Goal: Task Accomplishment & Management: Manage account settings

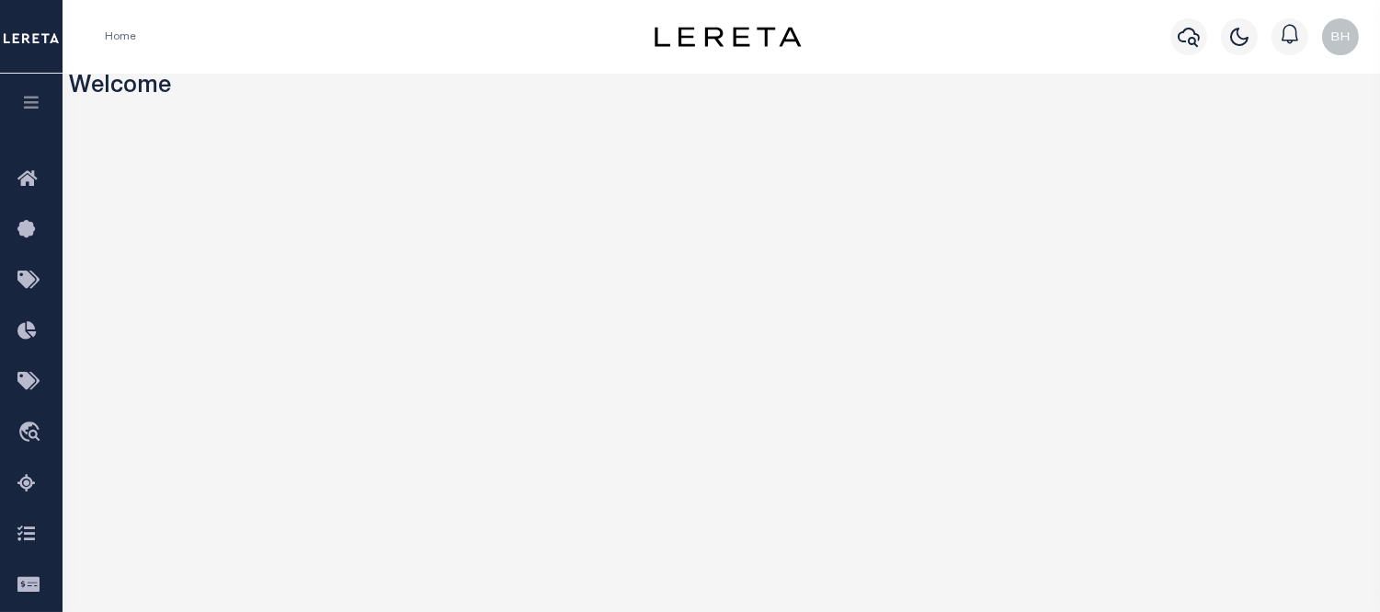
click at [47, 104] on button "button" at bounding box center [31, 105] width 63 height 63
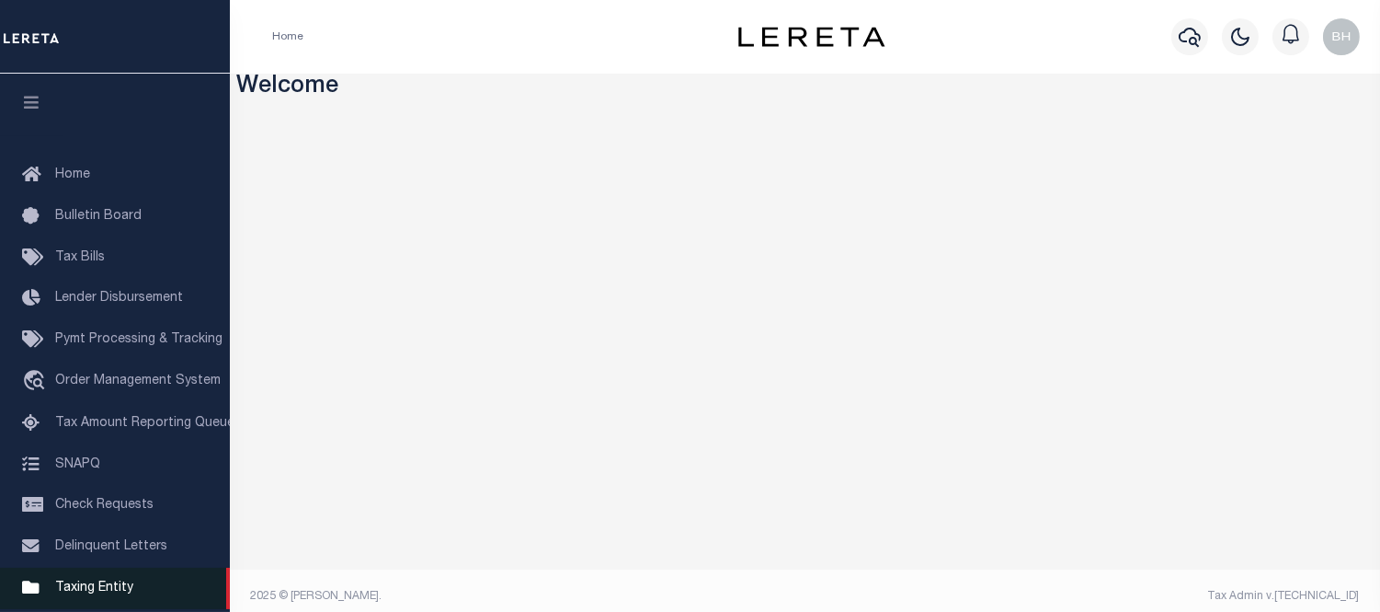
scroll to position [204, 0]
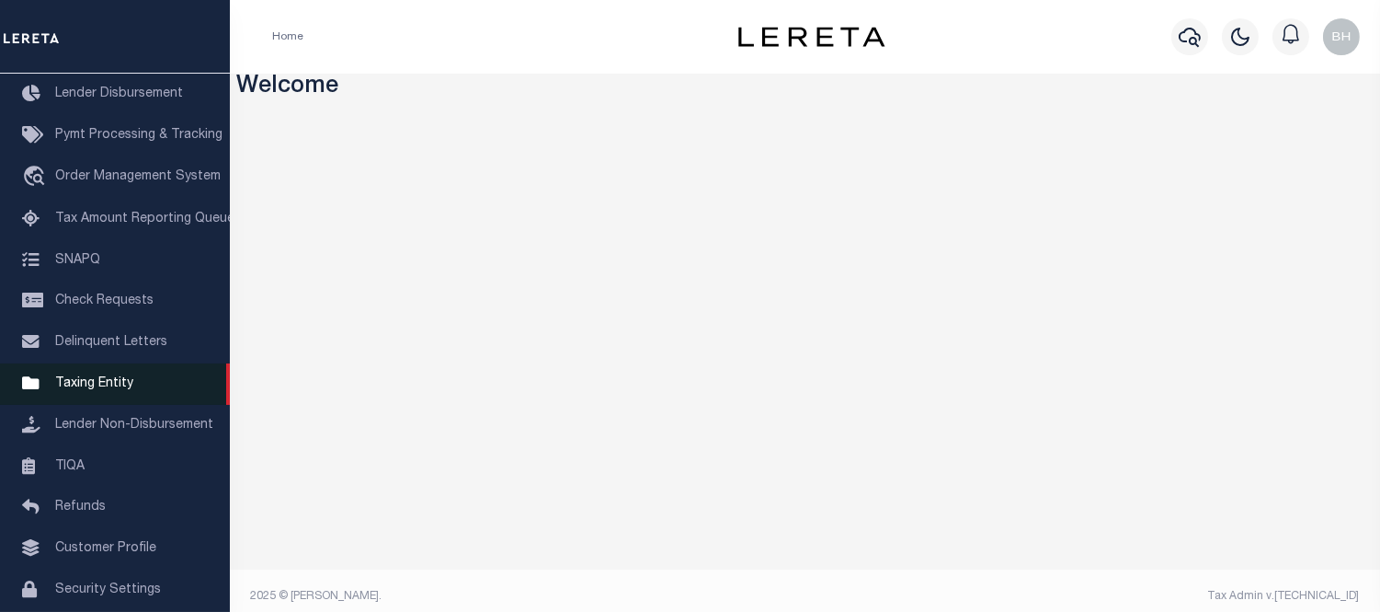
click at [103, 377] on span "Taxing Entity" at bounding box center [94, 383] width 78 height 13
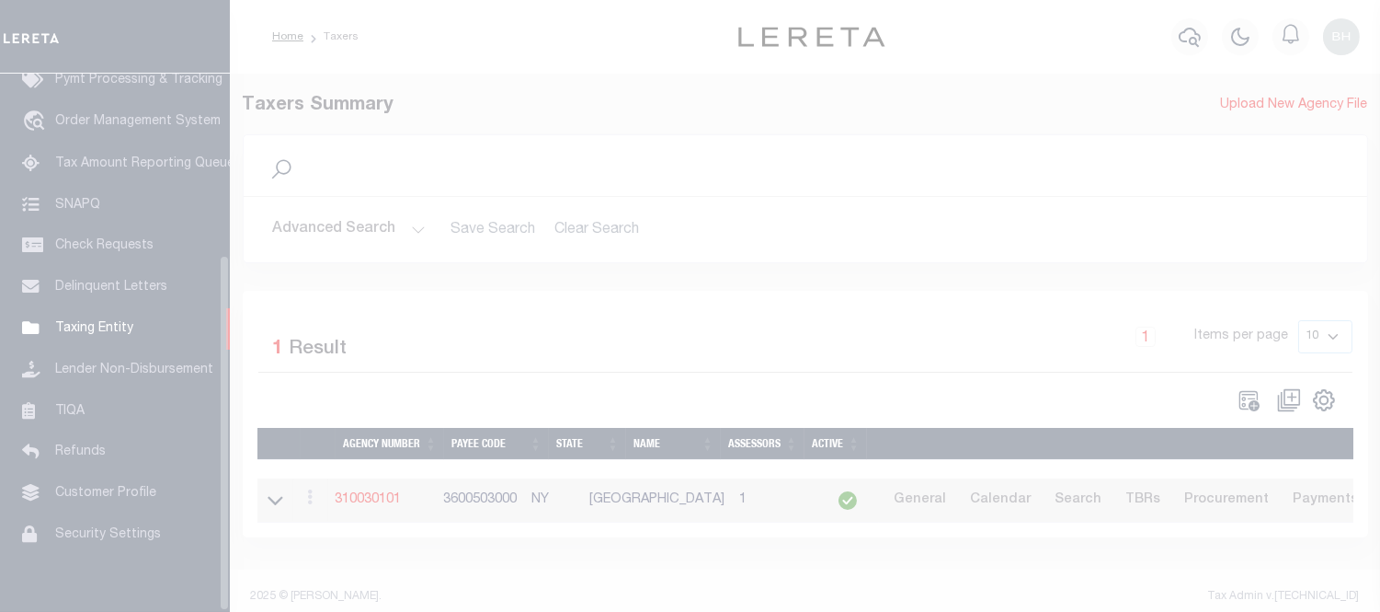
scroll to position [274, 0]
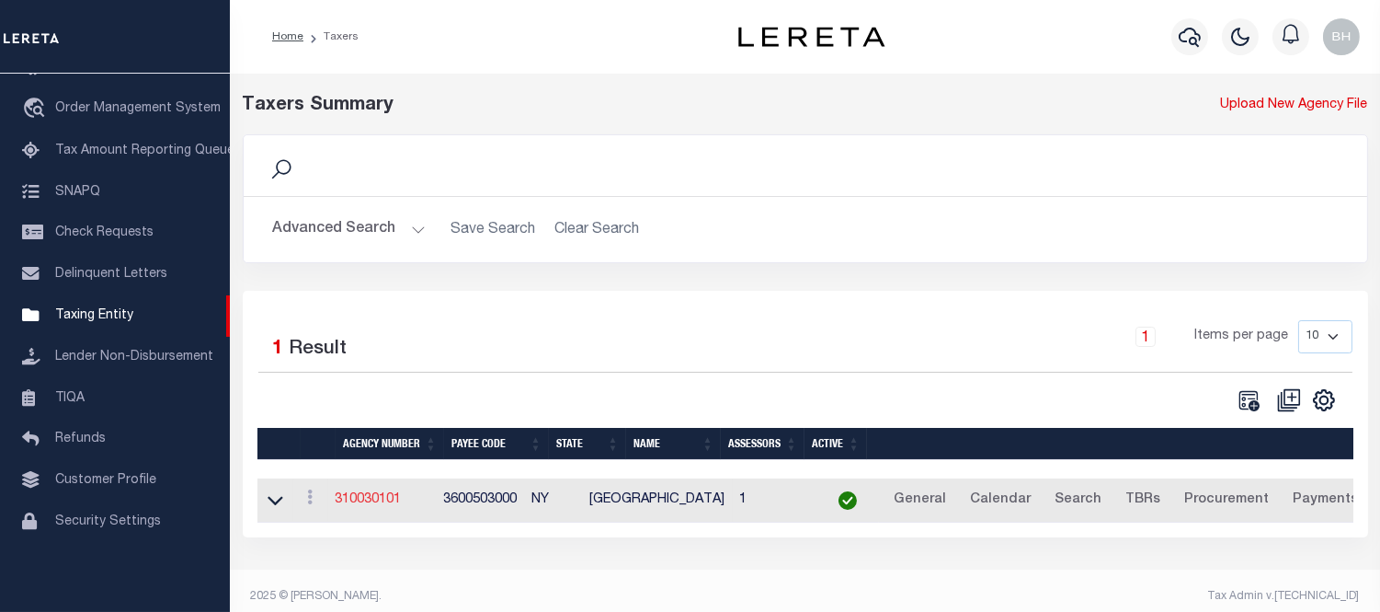
click at [380, 501] on link "310030101" at bounding box center [369, 499] width 66 height 13
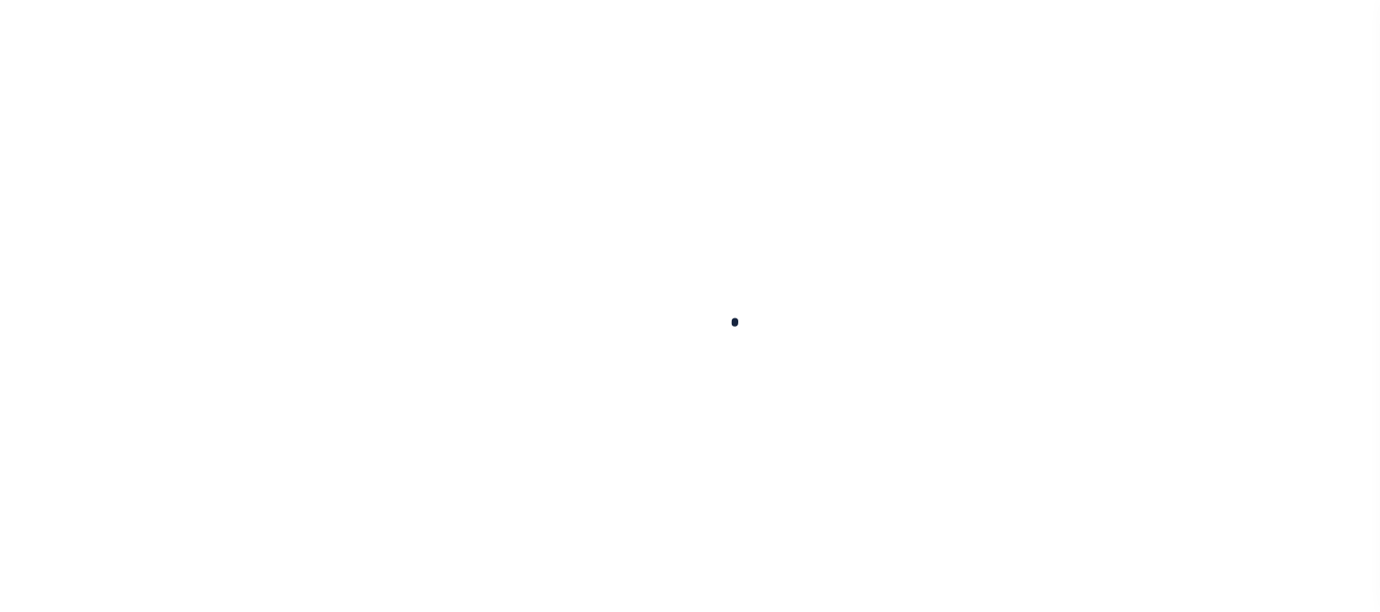
select select
checkbox input "false"
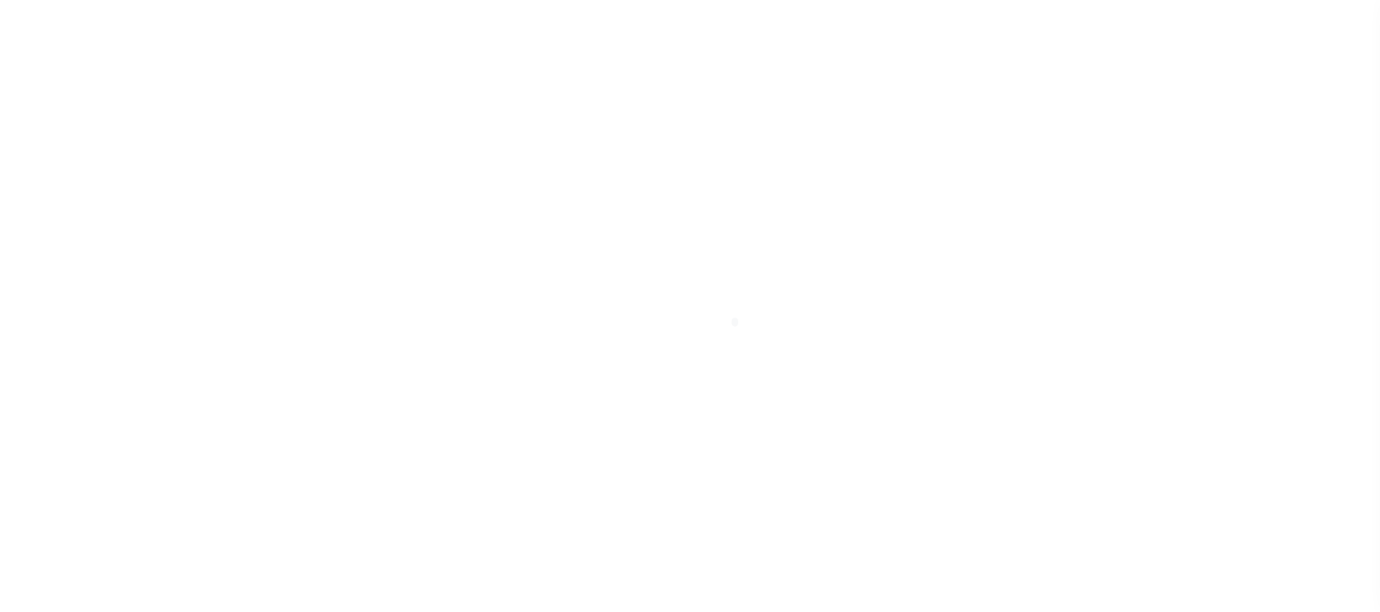
checkbox input "false"
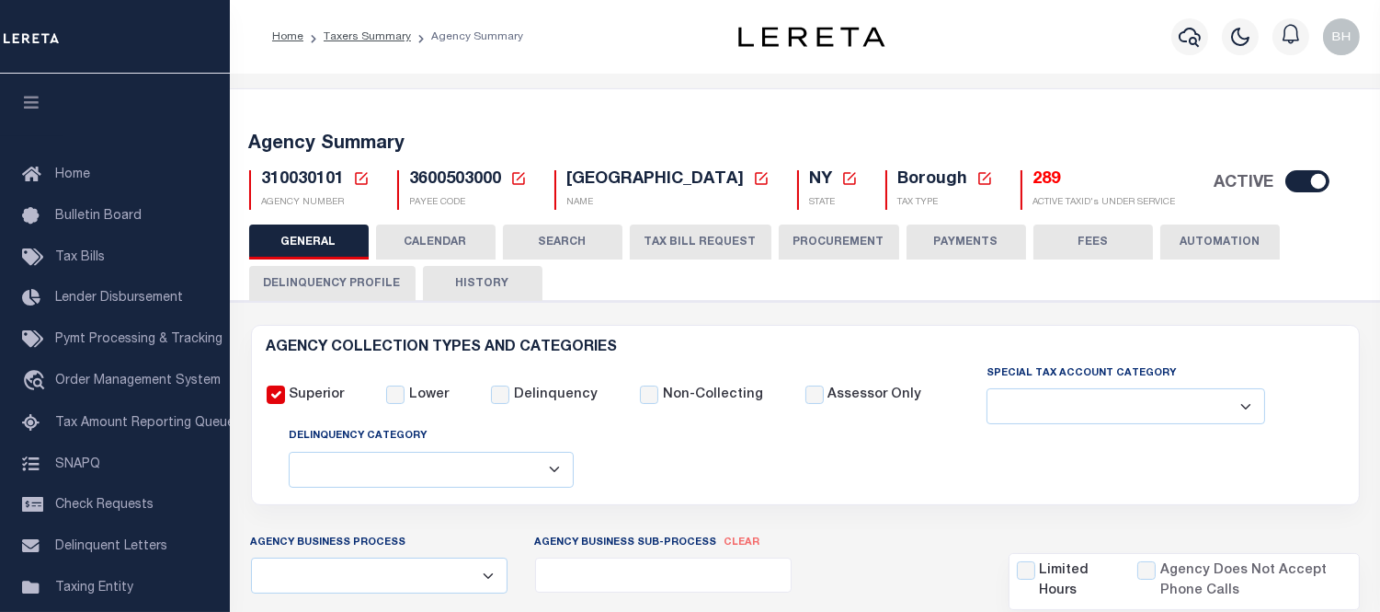
click at [749, 244] on button "TAX BILL REQUEST" at bounding box center [701, 241] width 142 height 35
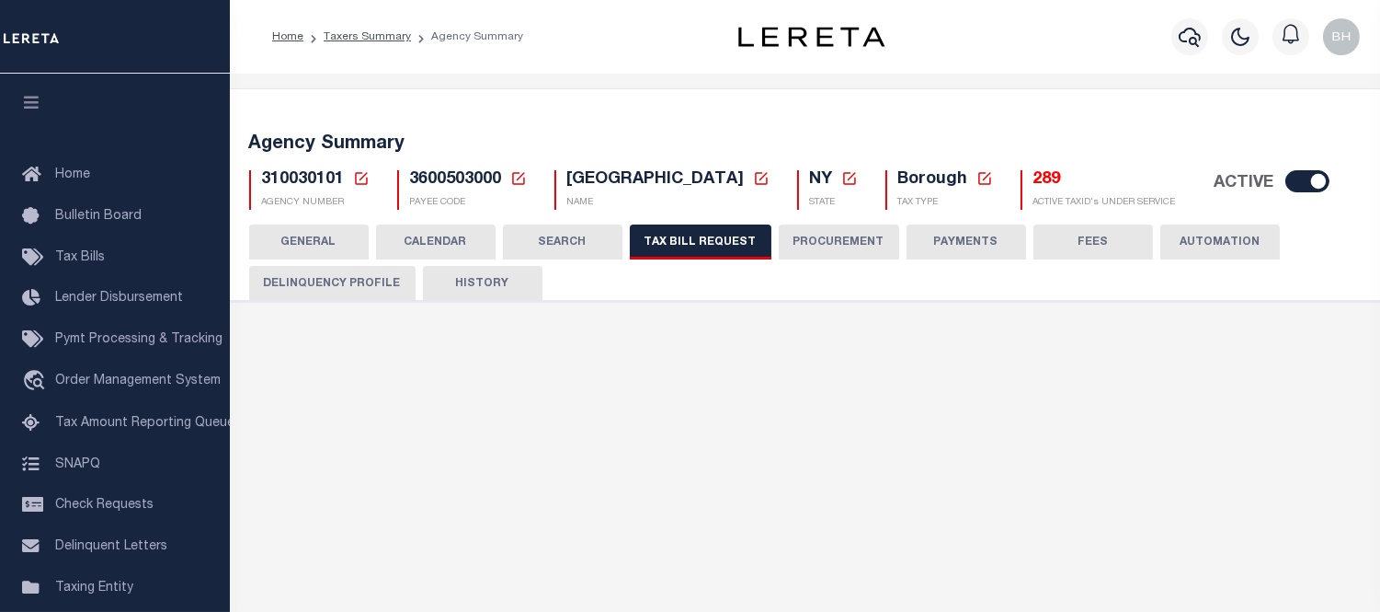
select select "22"
select select "false"
select select "1"
type input "900009"
select select
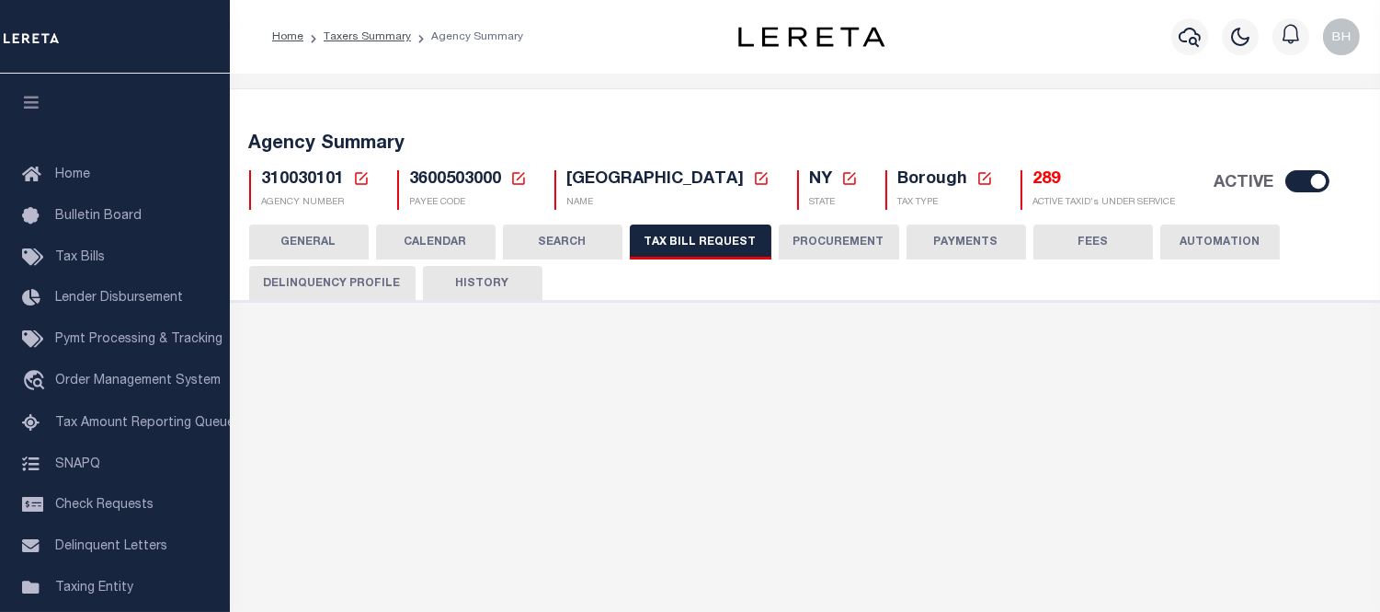
select select "2"
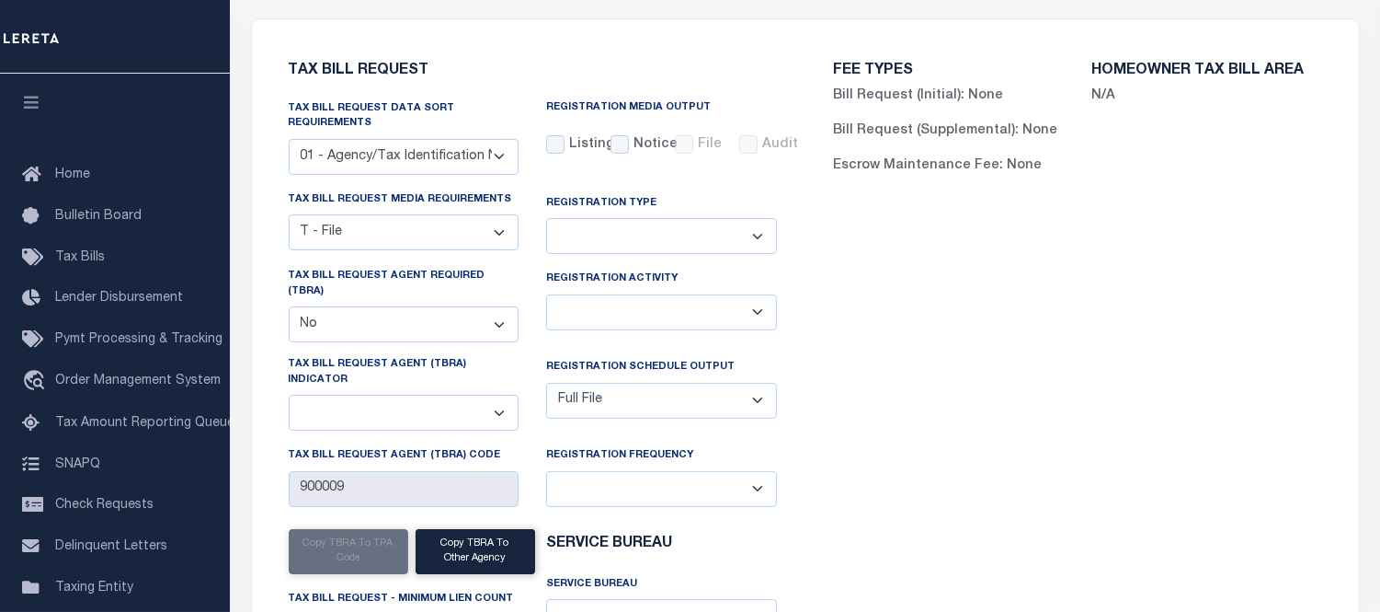
scroll to position [204, 0]
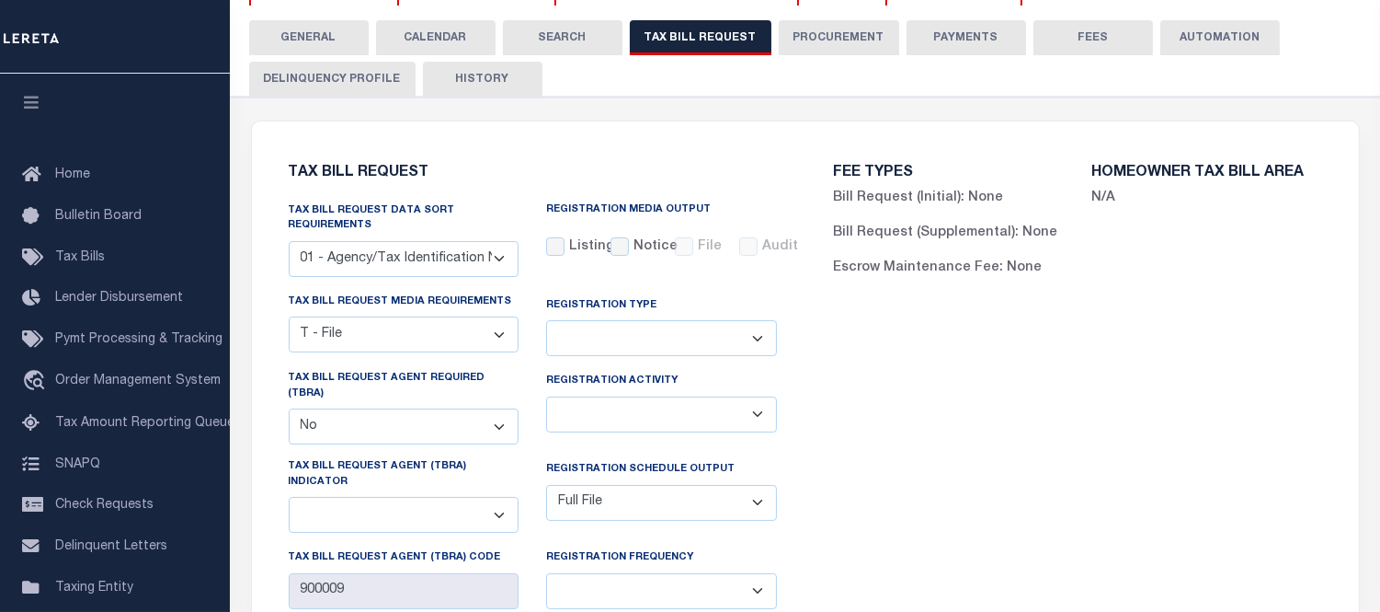
click at [829, 22] on button "PROCUREMENT" at bounding box center [839, 37] width 120 height 35
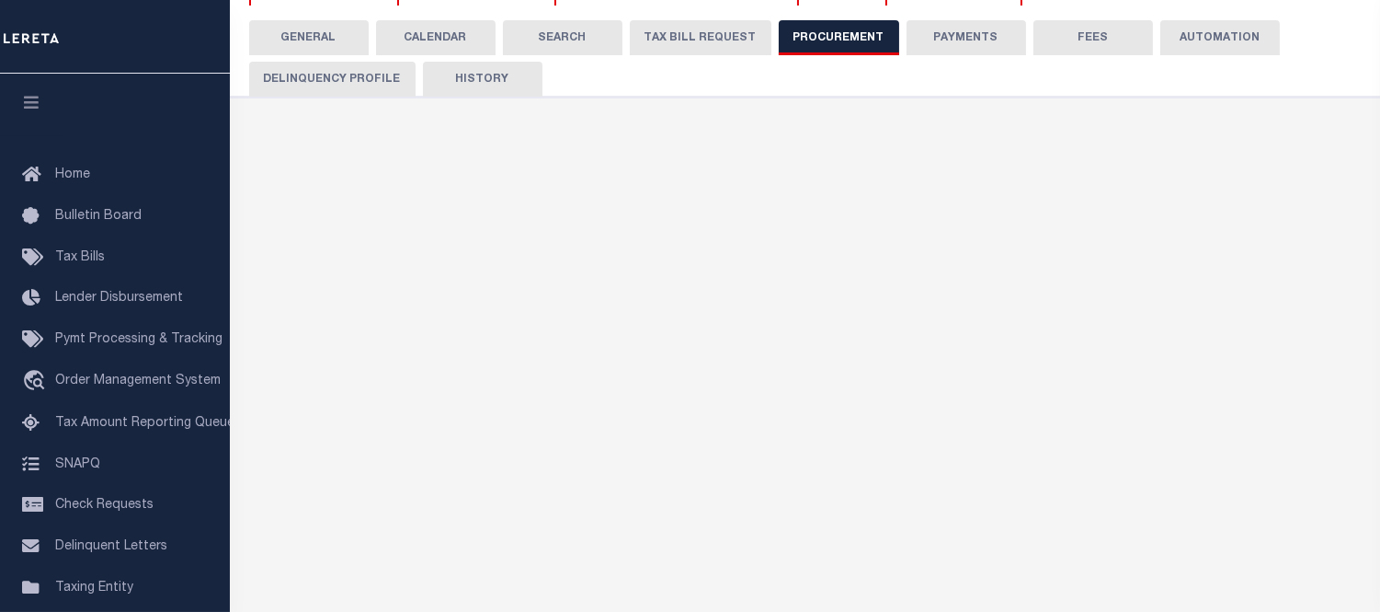
type input "$25,000"
select select "1"
select select "3"
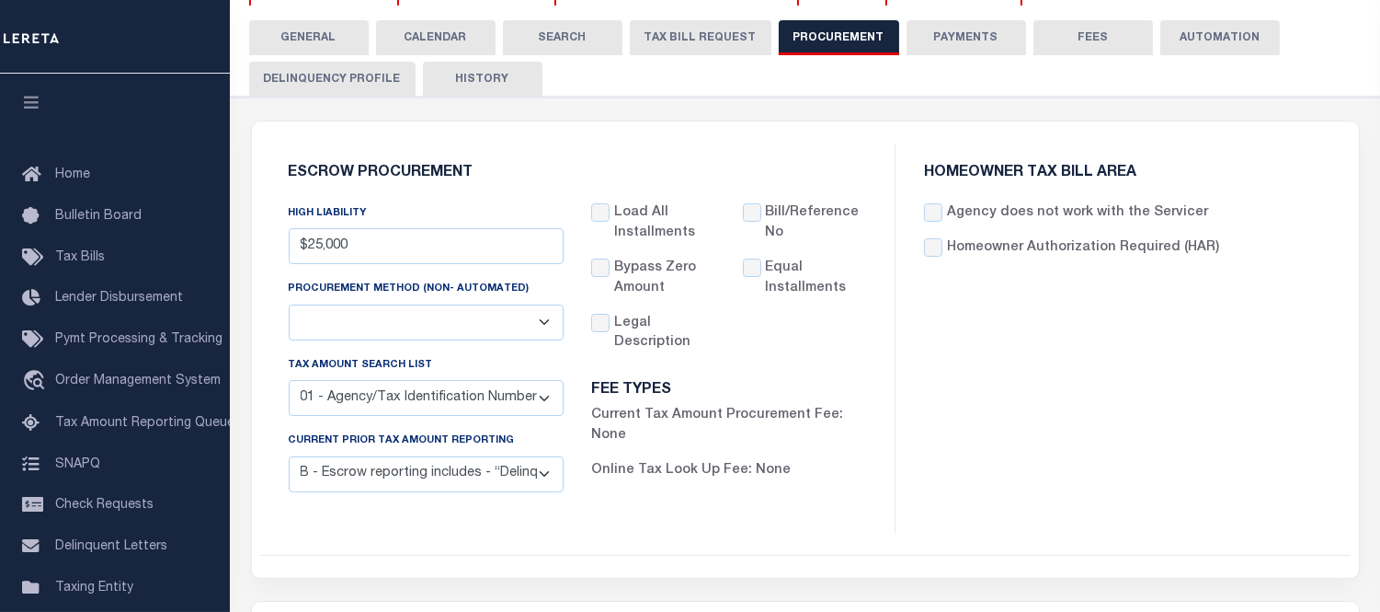
click at [420, 488] on select "C - Escrow reporting includes “Delinquent Current Tax Year Installment(s) Exist…" at bounding box center [426, 474] width 275 height 36
click at [510, 532] on div "Escrow Procurement HIGH LIABILITY $25,000 PROCUREMENT METHOD (Non- Automated) A…" at bounding box center [805, 349] width 1091 height 412
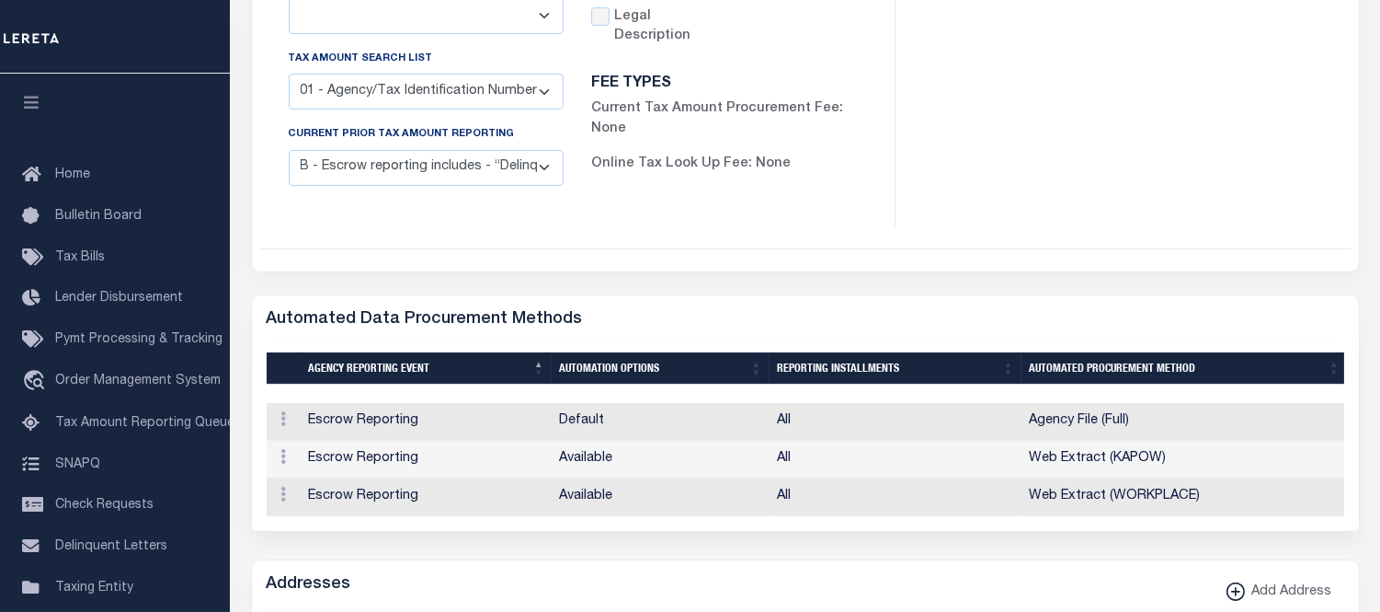
click at [550, 166] on select "C - Escrow reporting includes “Delinquent Current Tax Year Installment(s) Exist…" at bounding box center [426, 168] width 275 height 36
click at [461, 156] on select "C - Escrow reporting includes “Delinquent Current Tax Year Installment(s) Exist…" at bounding box center [426, 168] width 275 height 36
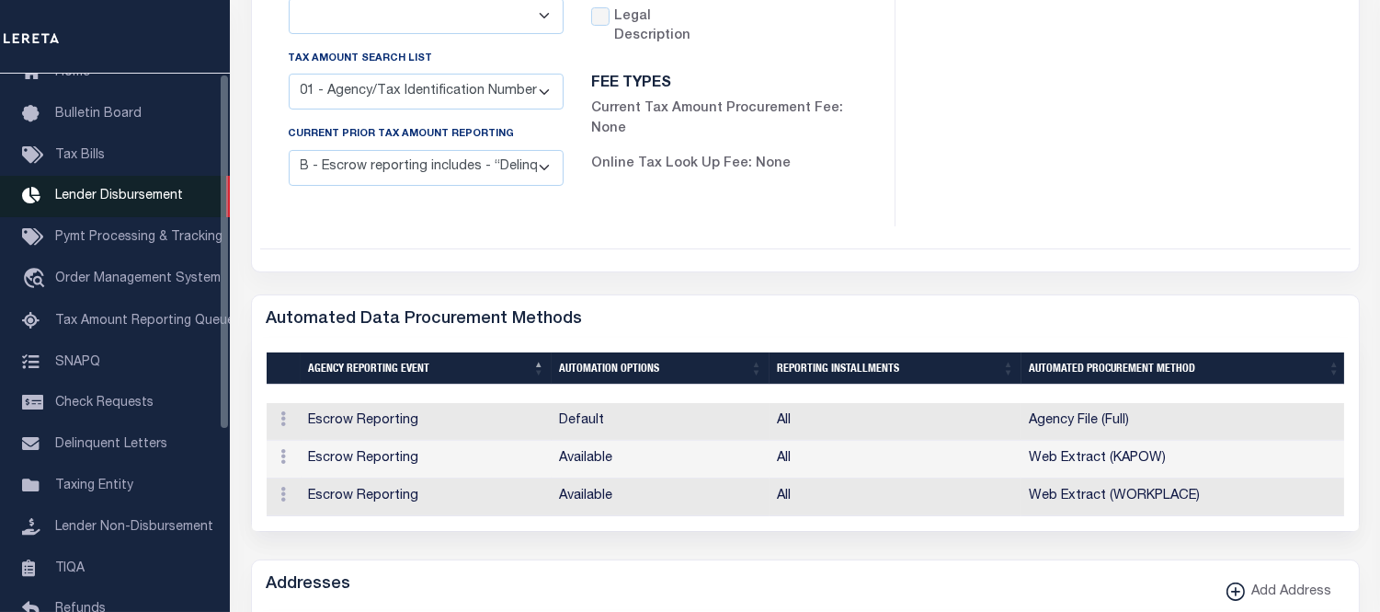
scroll to position [0, 0]
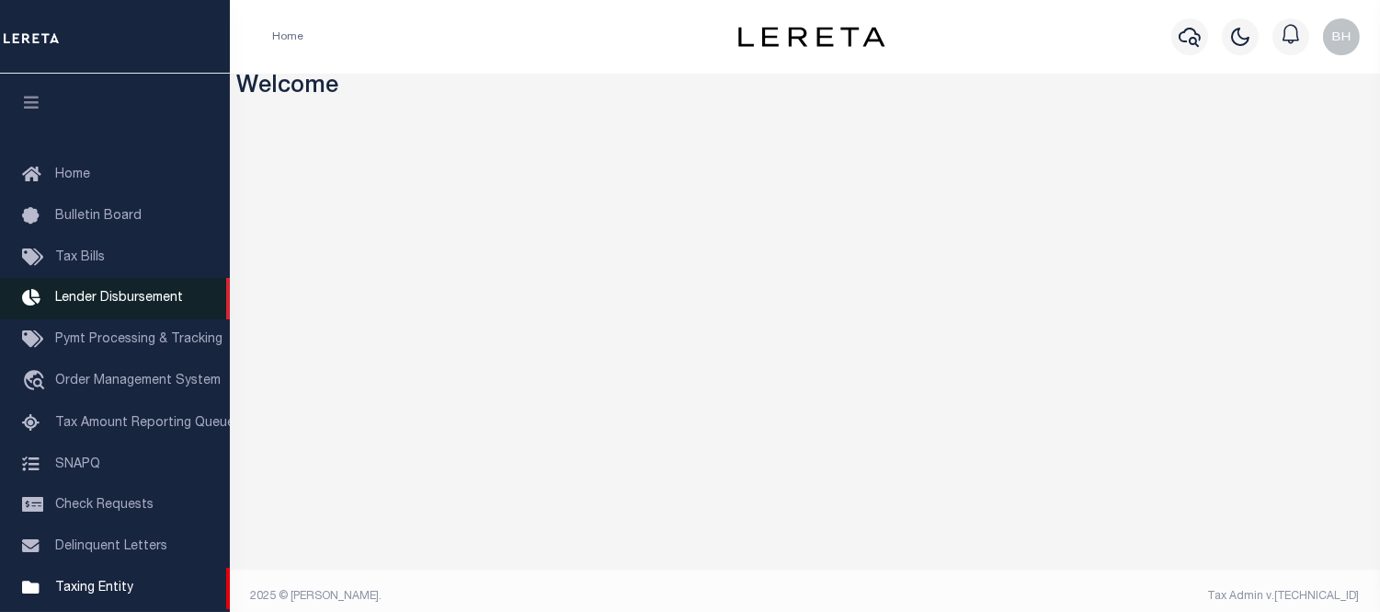
click at [87, 313] on link "Lender Disbursement" at bounding box center [115, 298] width 230 height 41
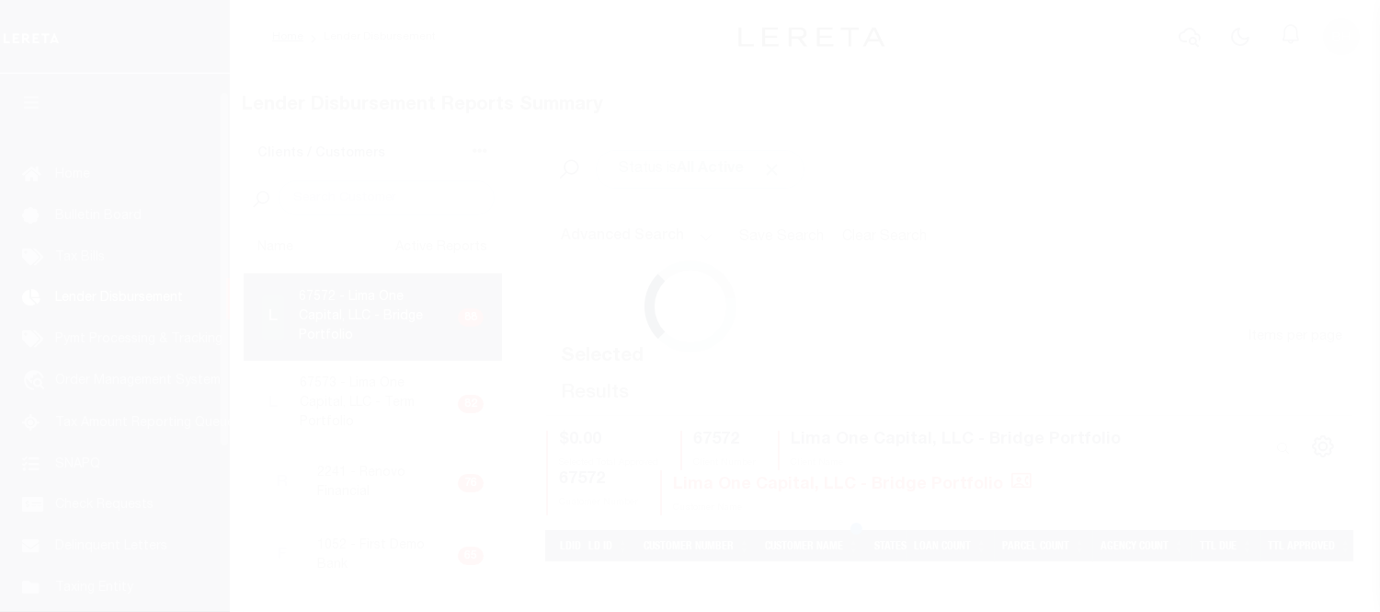
scroll to position [30, 0]
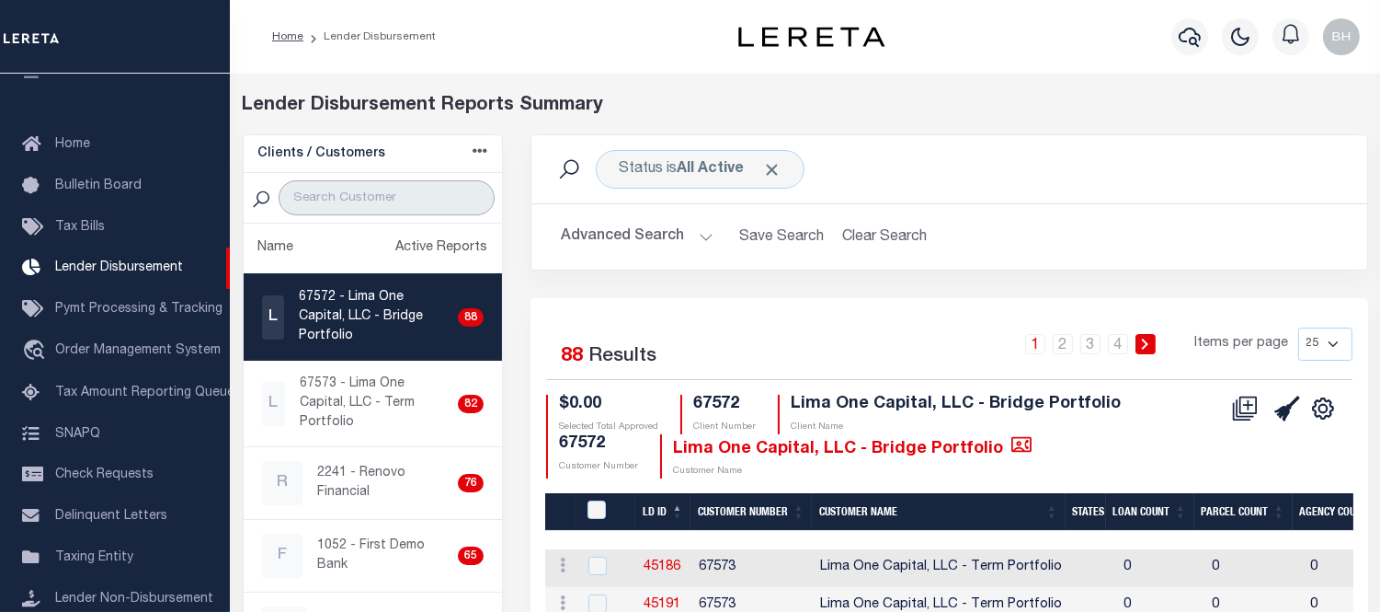
click at [352, 207] on input "search" at bounding box center [387, 197] width 216 height 35
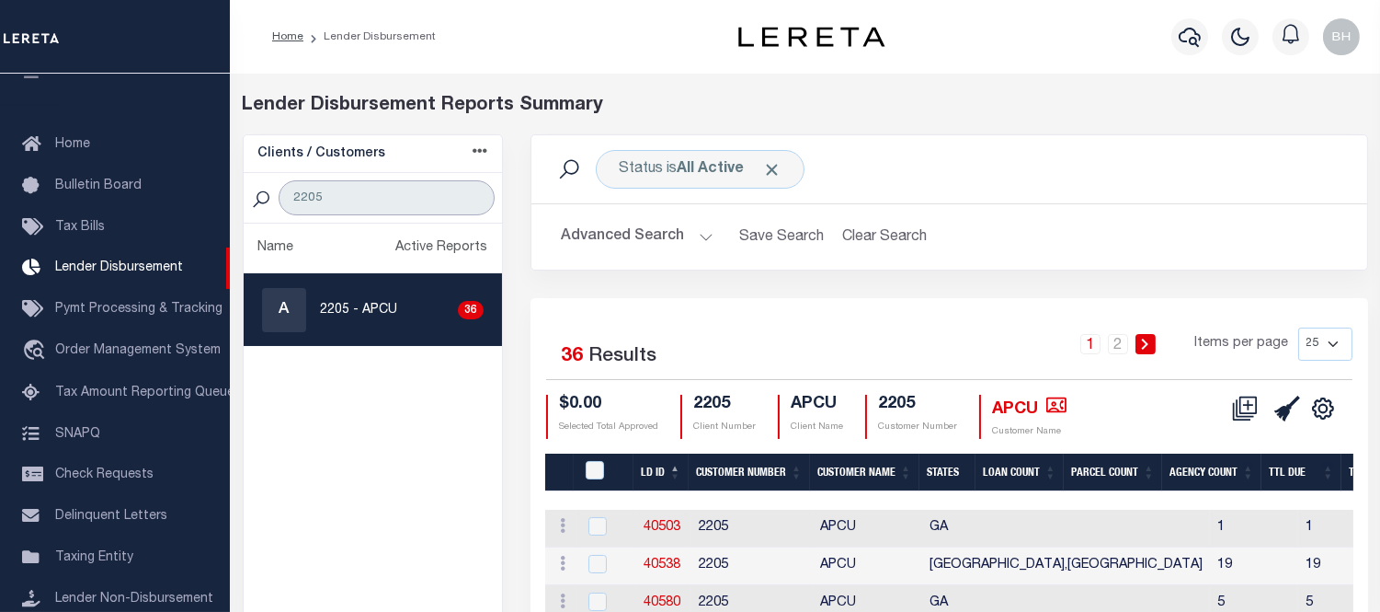
scroll to position [102, 0]
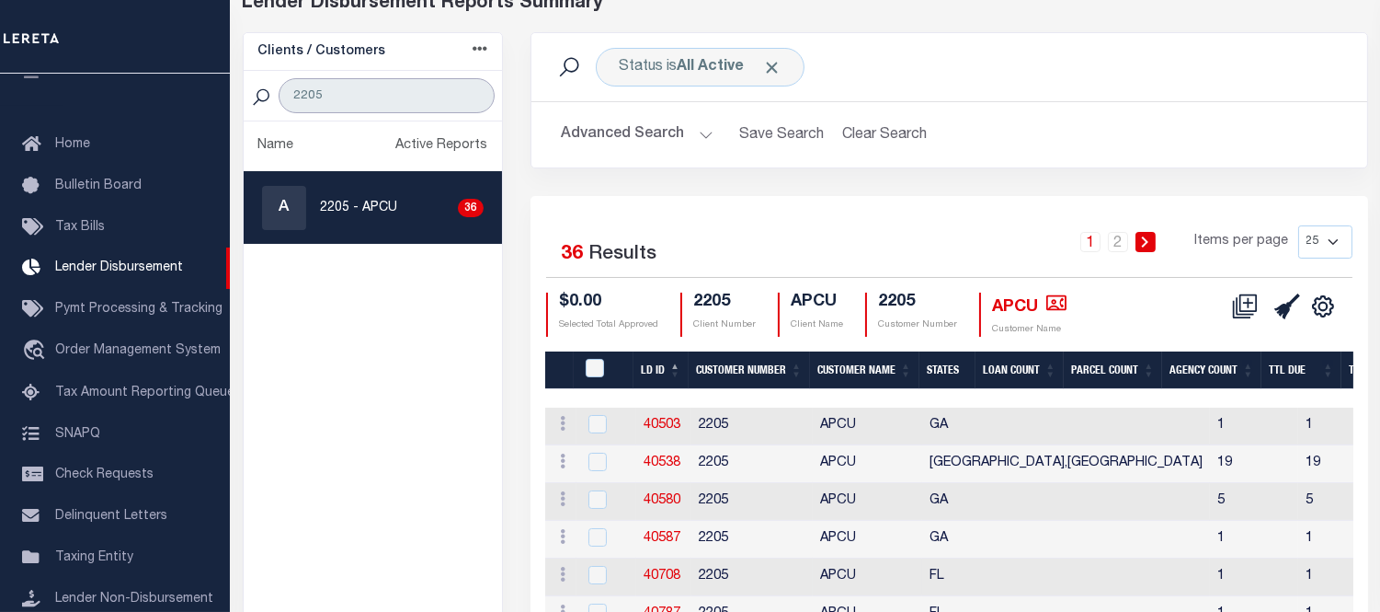
type input "2205"
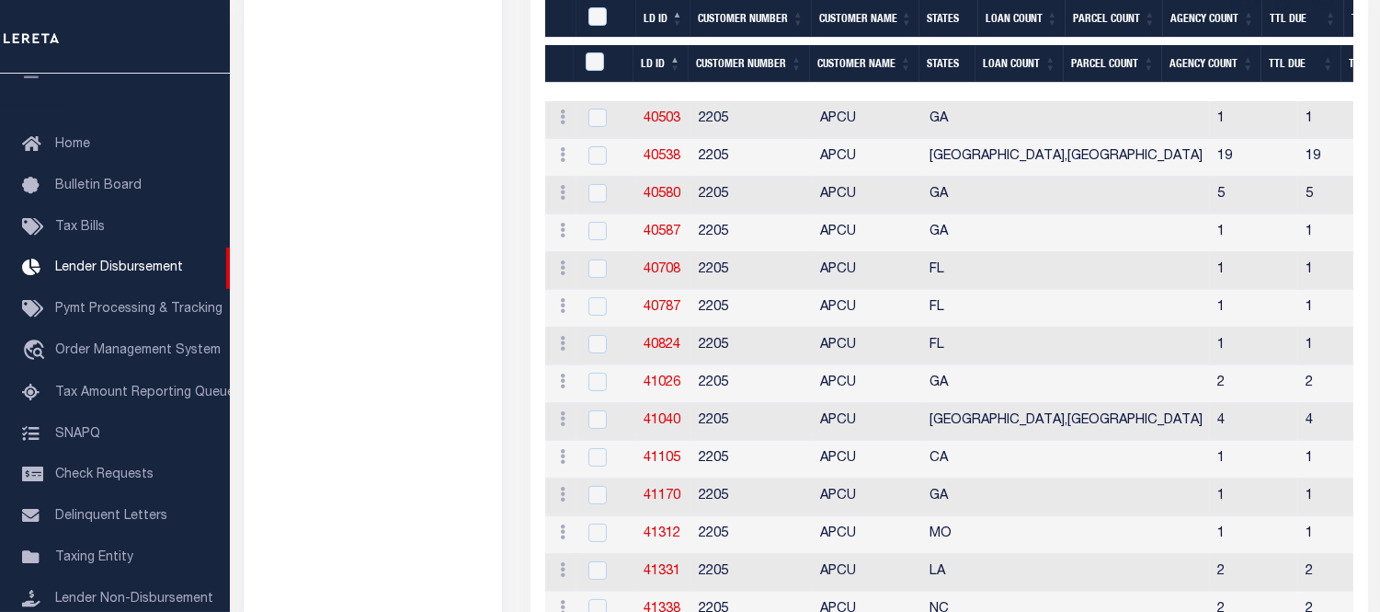
scroll to position [612, 0]
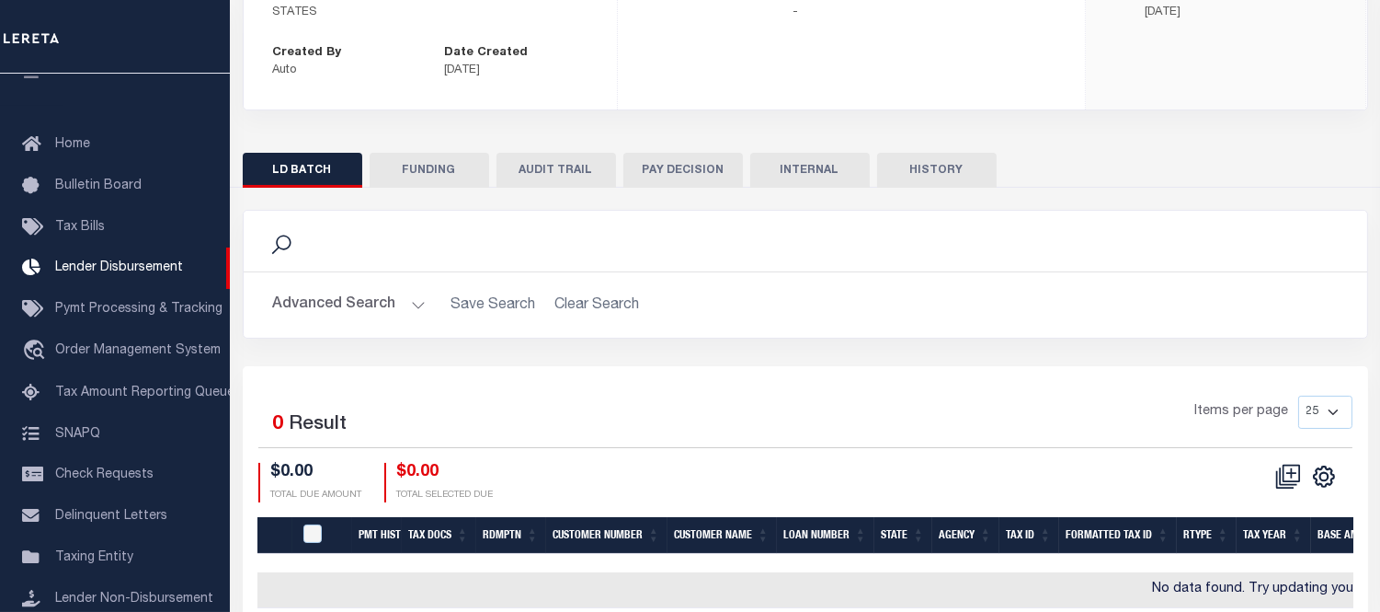
scroll to position [337, 0]
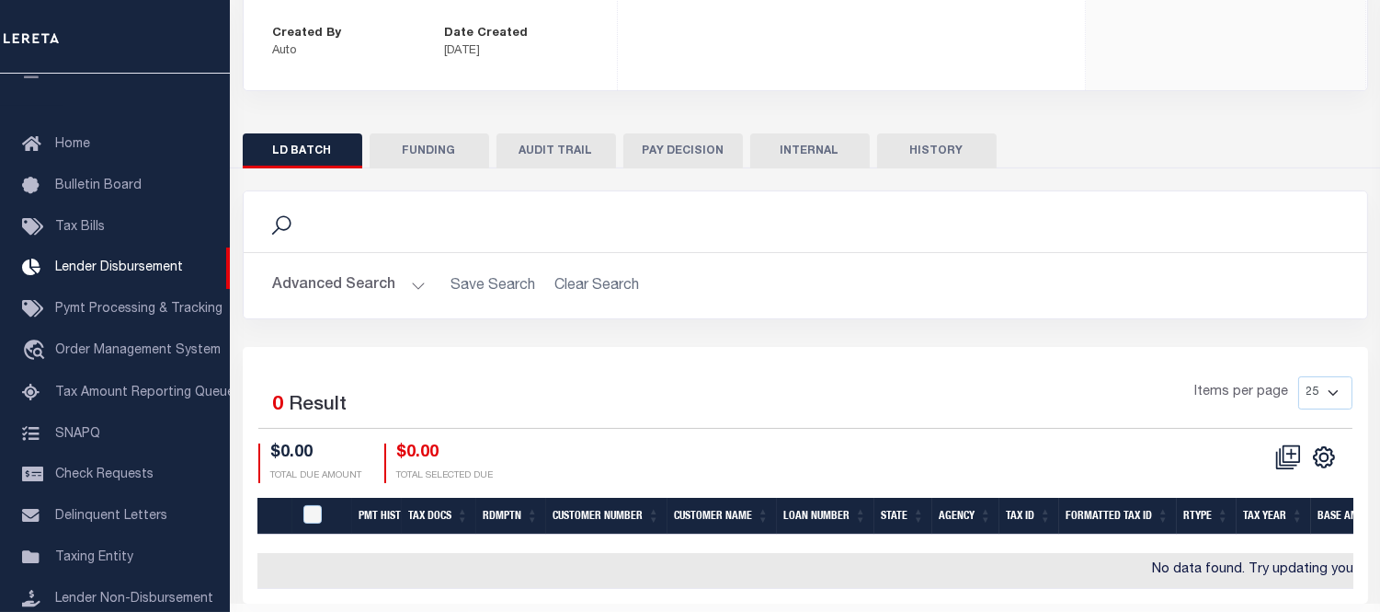
drag, startPoint x: 344, startPoint y: 208, endPoint x: 338, endPoint y: 223, distance: 16.6
click at [344, 268] on button "Advanced Search" at bounding box center [349, 286] width 153 height 36
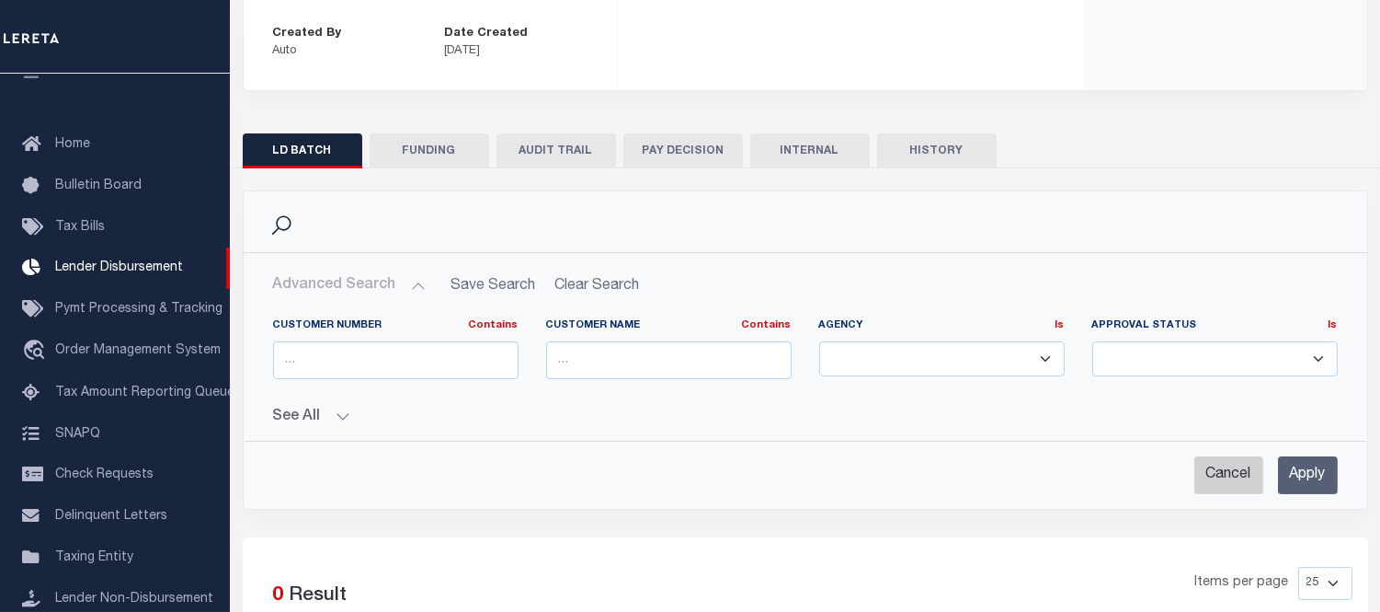
click at [1208, 456] on input "Cancel" at bounding box center [1229, 475] width 69 height 38
checkbox input "true"
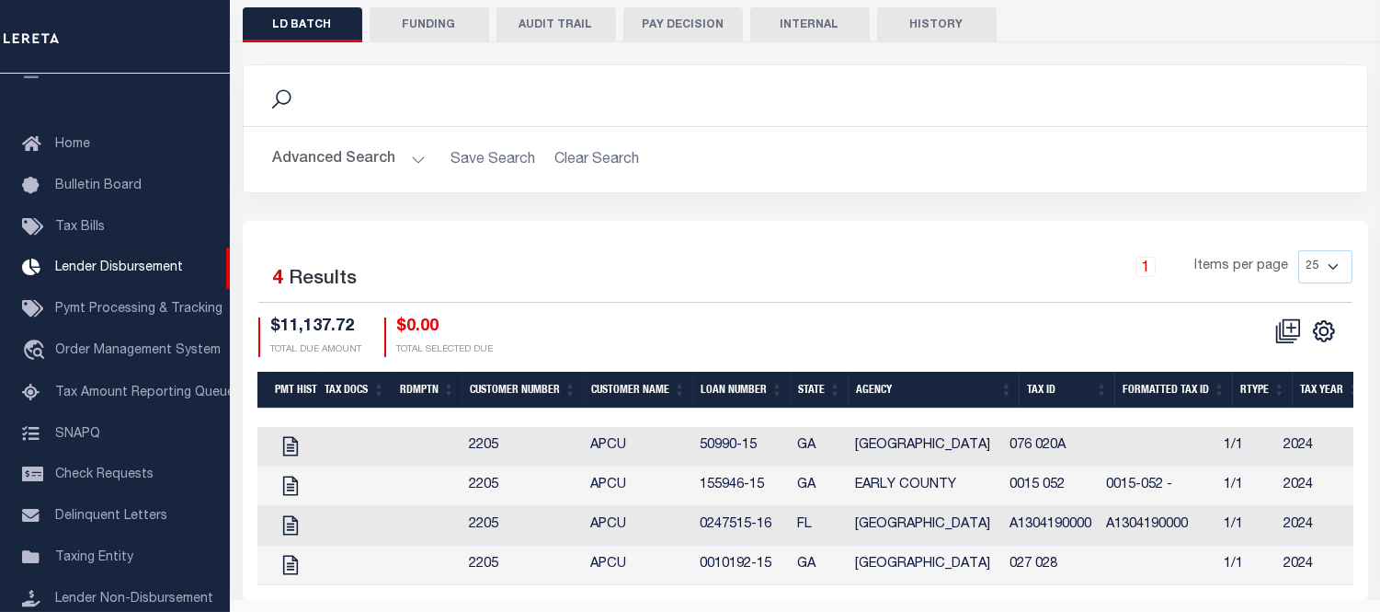
scroll to position [0, 88]
